Goal: Transaction & Acquisition: Purchase product/service

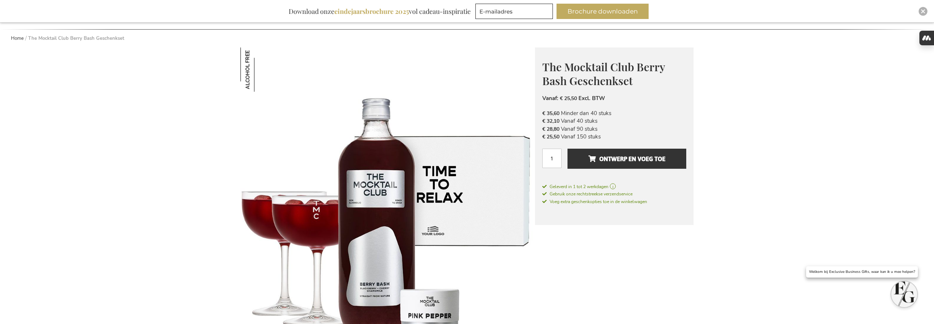
scroll to position [66, 0]
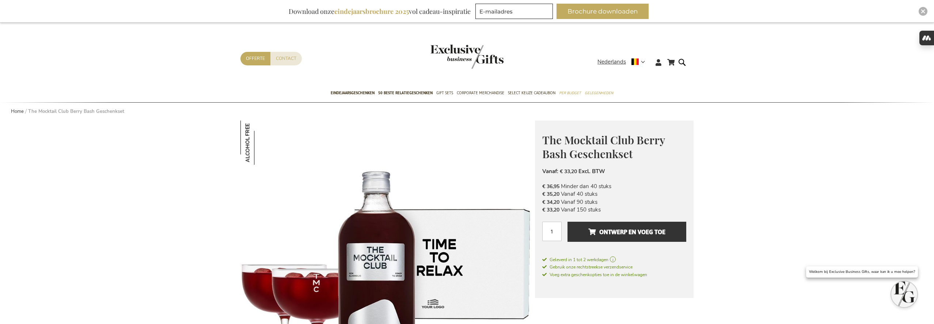
type input "frederic@salixconsult.be"
click at [439, 55] on img "store logo" at bounding box center [466, 57] width 73 height 24
